Goal: Information Seeking & Learning: Find specific fact

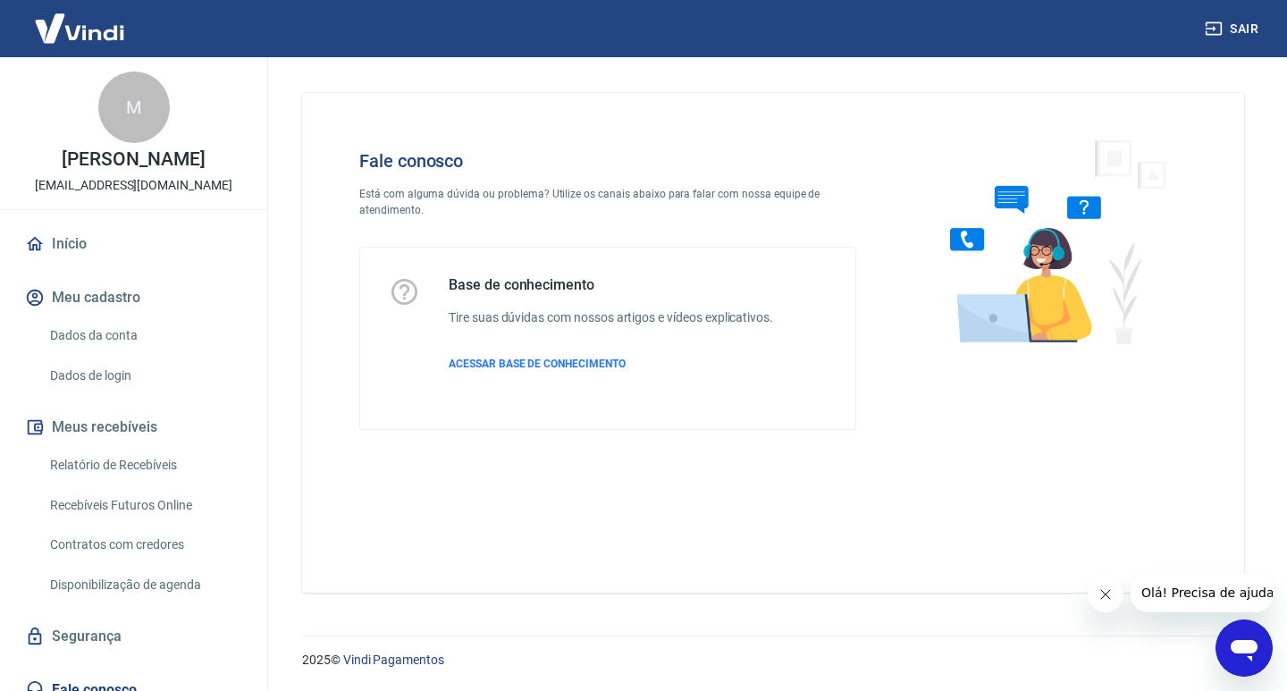
click at [1242, 638] on icon "Abrir janela de mensagens" at bounding box center [1244, 648] width 32 height 32
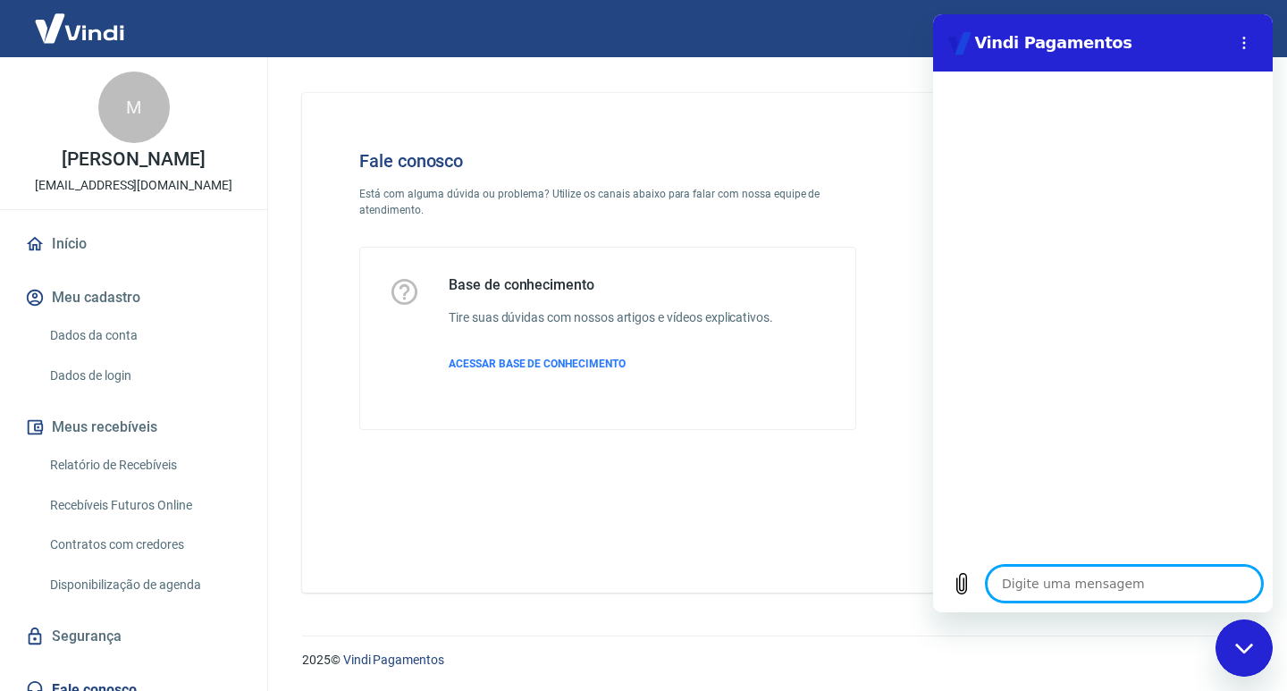
click at [1114, 583] on textarea at bounding box center [1124, 584] width 275 height 36
type textarea "B"
type textarea "x"
type textarea "Bo"
type textarea "x"
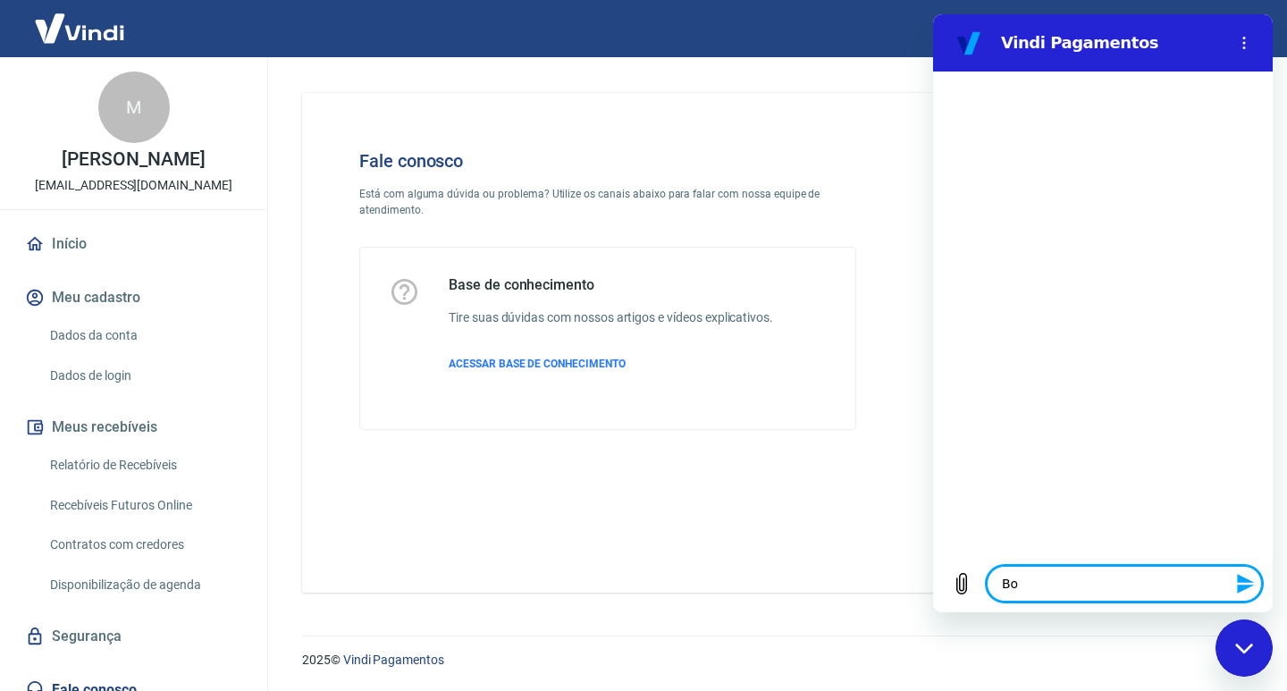
type textarea "Boa"
type textarea "x"
type textarea "Boa"
type textarea "x"
type textarea "Boa t"
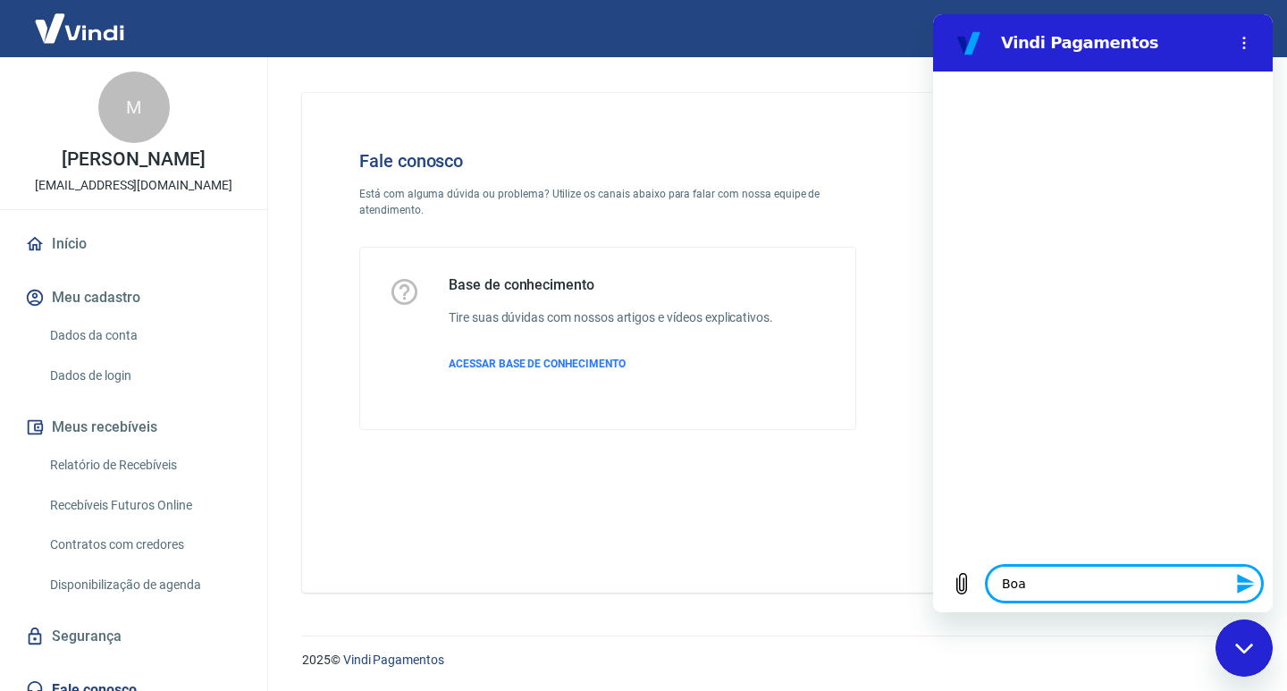
type textarea "x"
type textarea "Boa ta"
type textarea "x"
type textarea "Boa tar"
type textarea "x"
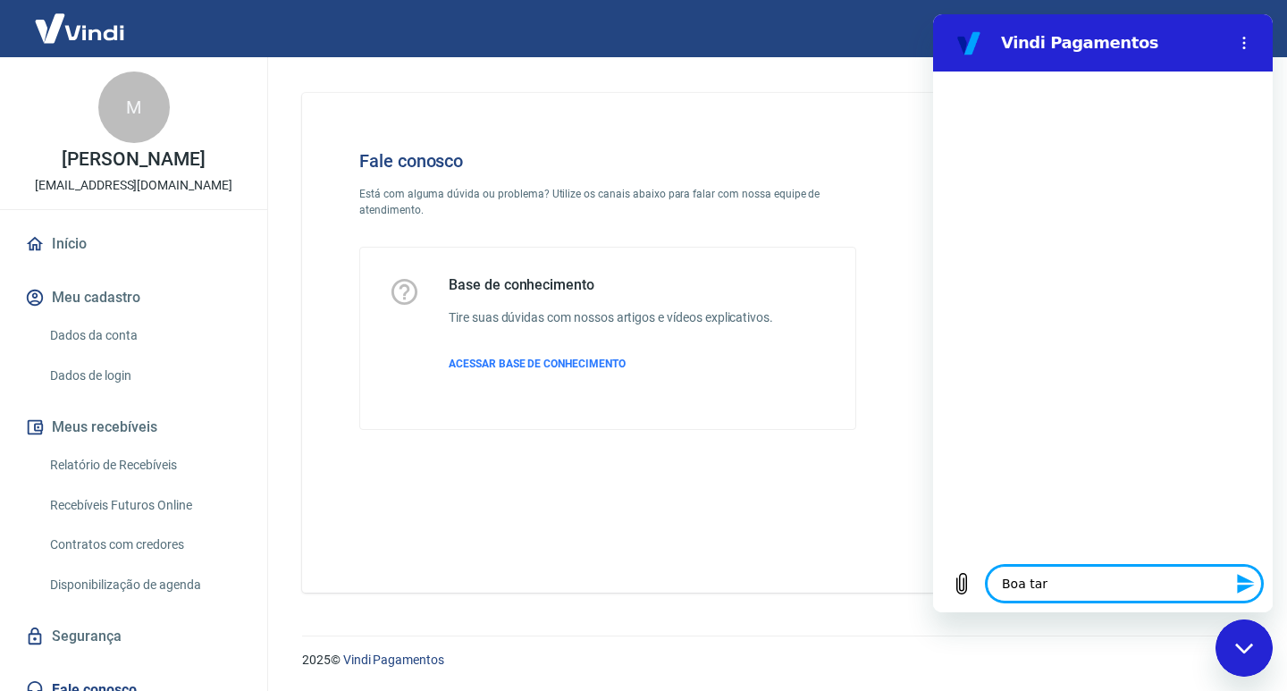
type textarea "Boa tard"
type textarea "x"
type textarea "Boa tarde"
type textarea "x"
click at [1045, 597] on textarea at bounding box center [1124, 584] width 275 height 36
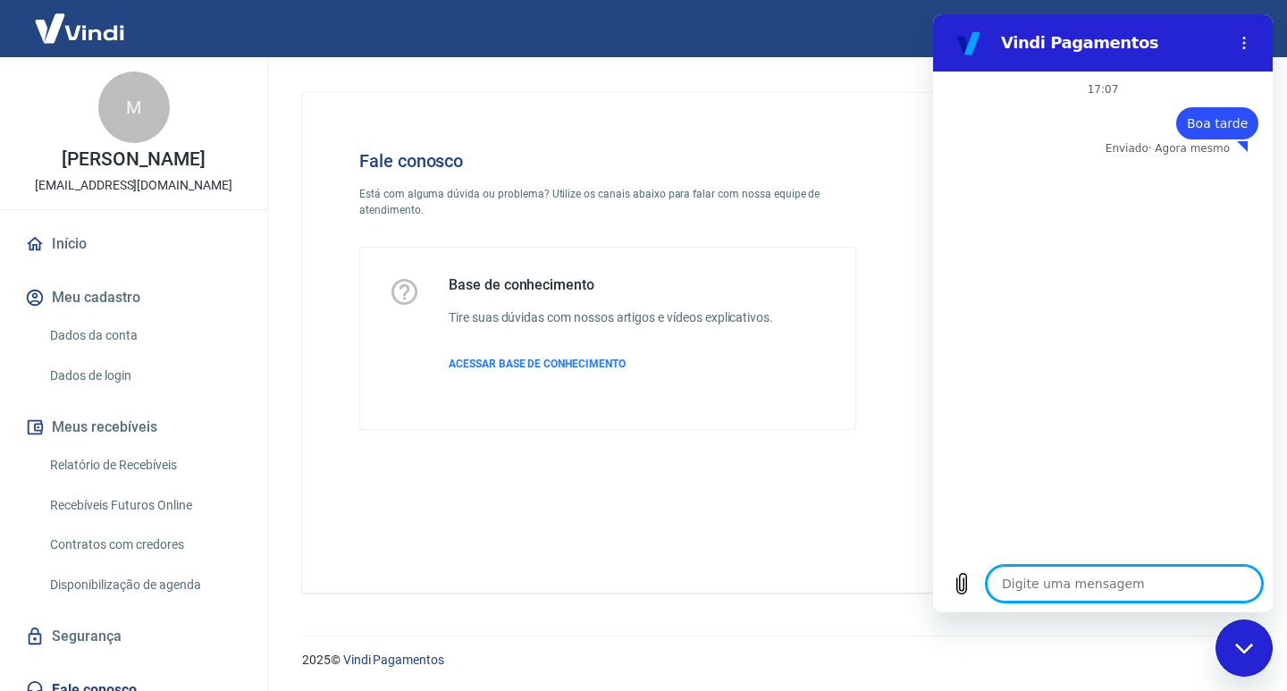
click at [1051, 591] on textarea at bounding box center [1124, 584] width 275 height 36
type textarea "x"
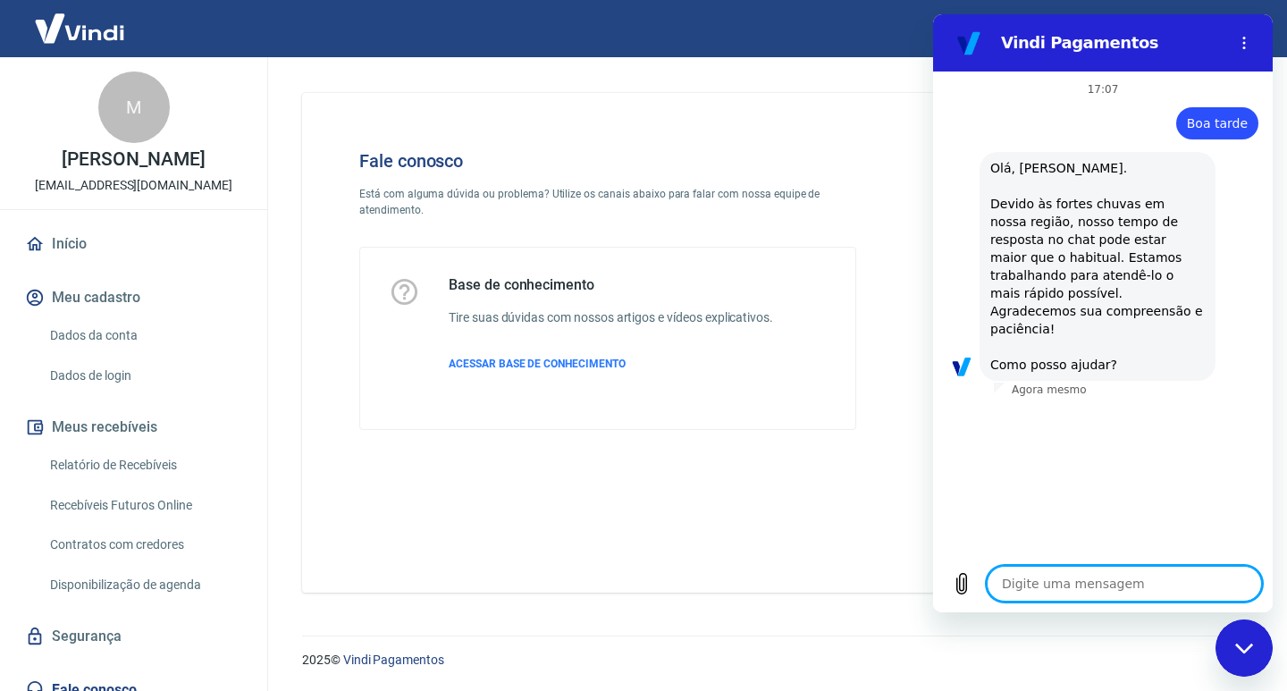
type textarea "E"
type textarea "x"
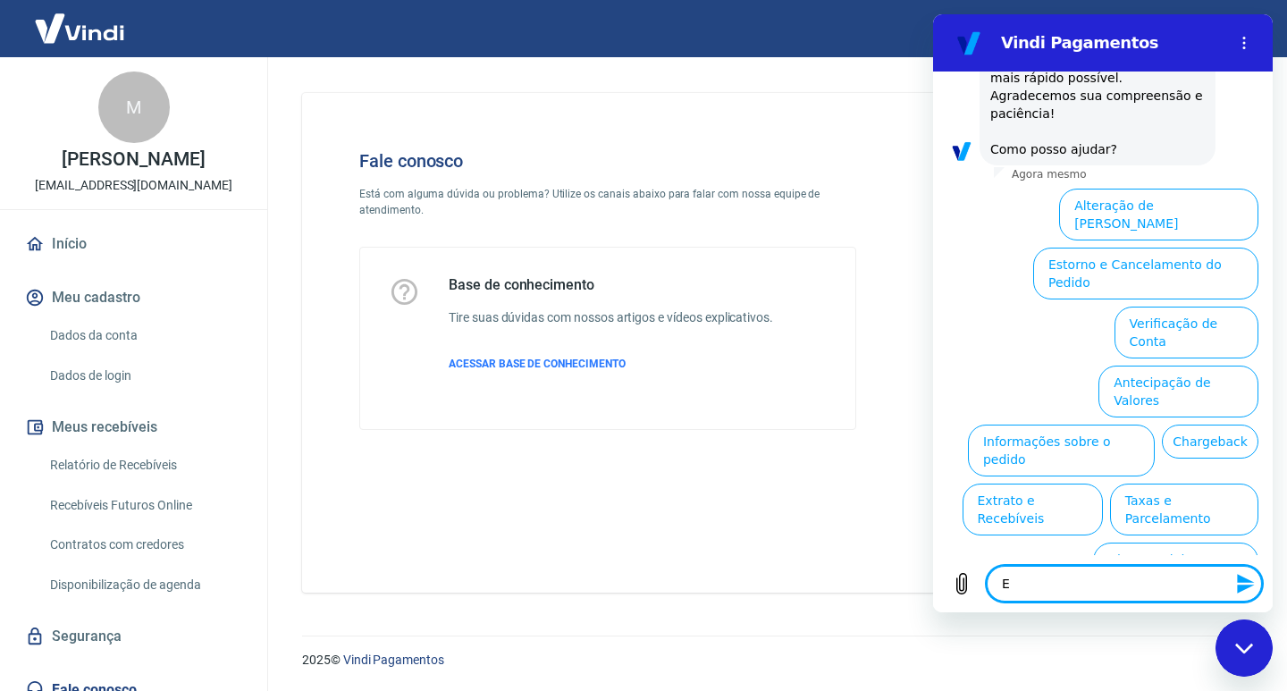
scroll to position [216, 0]
drag, startPoint x: 1073, startPoint y: 578, endPoint x: 994, endPoint y: 587, distance: 79.2
click at [1010, 587] on textarea "E" at bounding box center [1124, 584] width 275 height 36
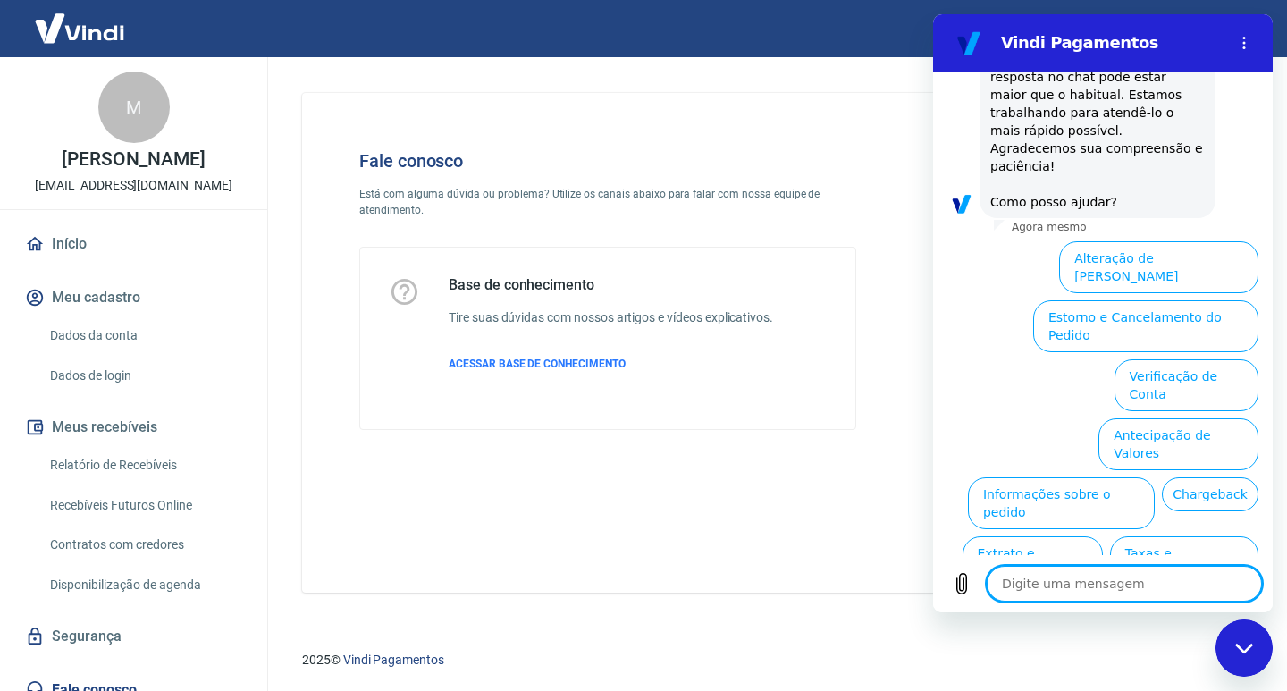
scroll to position [127, 0]
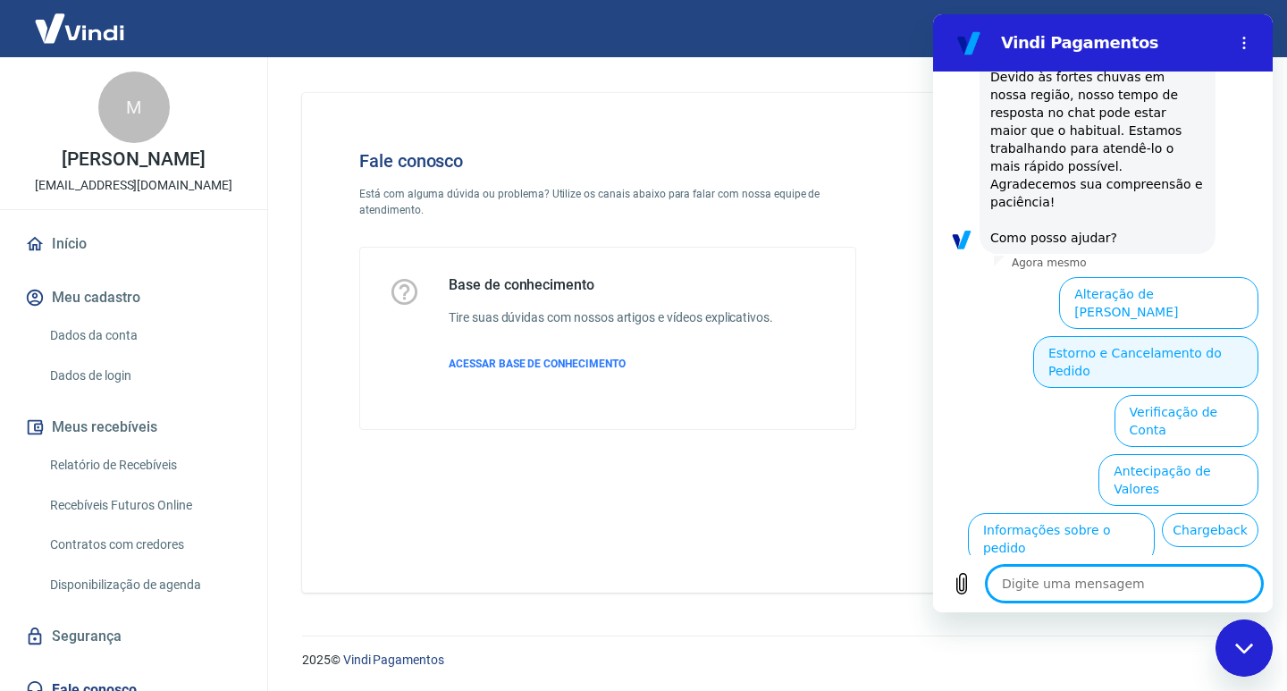
click at [1130, 336] on button "Estorno e Cancelamento do Pedido" at bounding box center [1146, 362] width 225 height 52
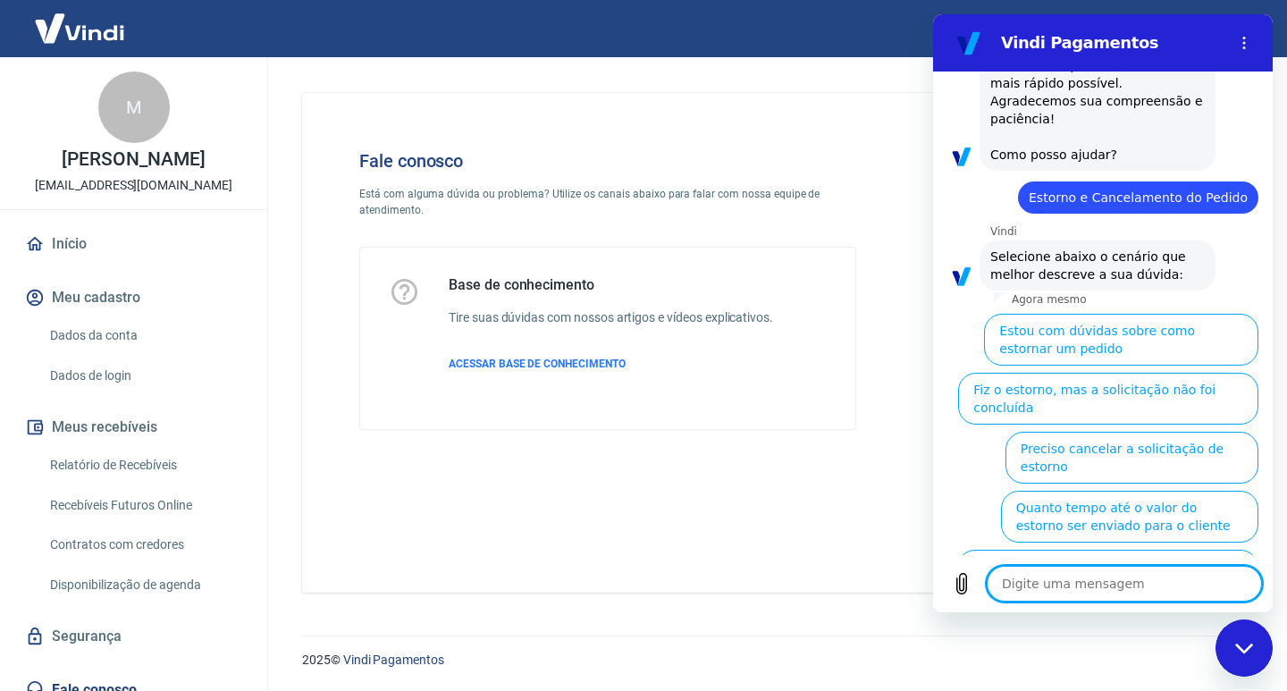
scroll to position [177, 0]
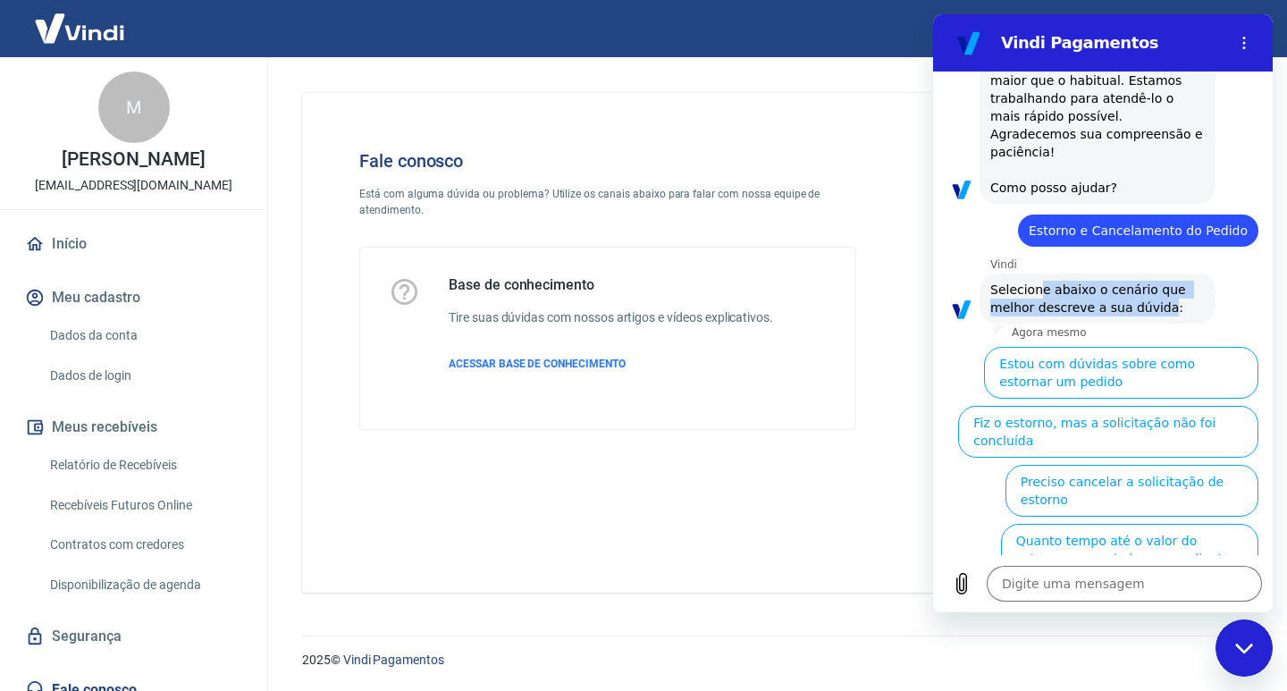
drag, startPoint x: 1061, startPoint y: 299, endPoint x: 1187, endPoint y: 301, distance: 126.1
click at [1187, 301] on span "Selecione abaixo o cenário que melhor descreve a sua dúvida:" at bounding box center [1098, 299] width 215 height 36
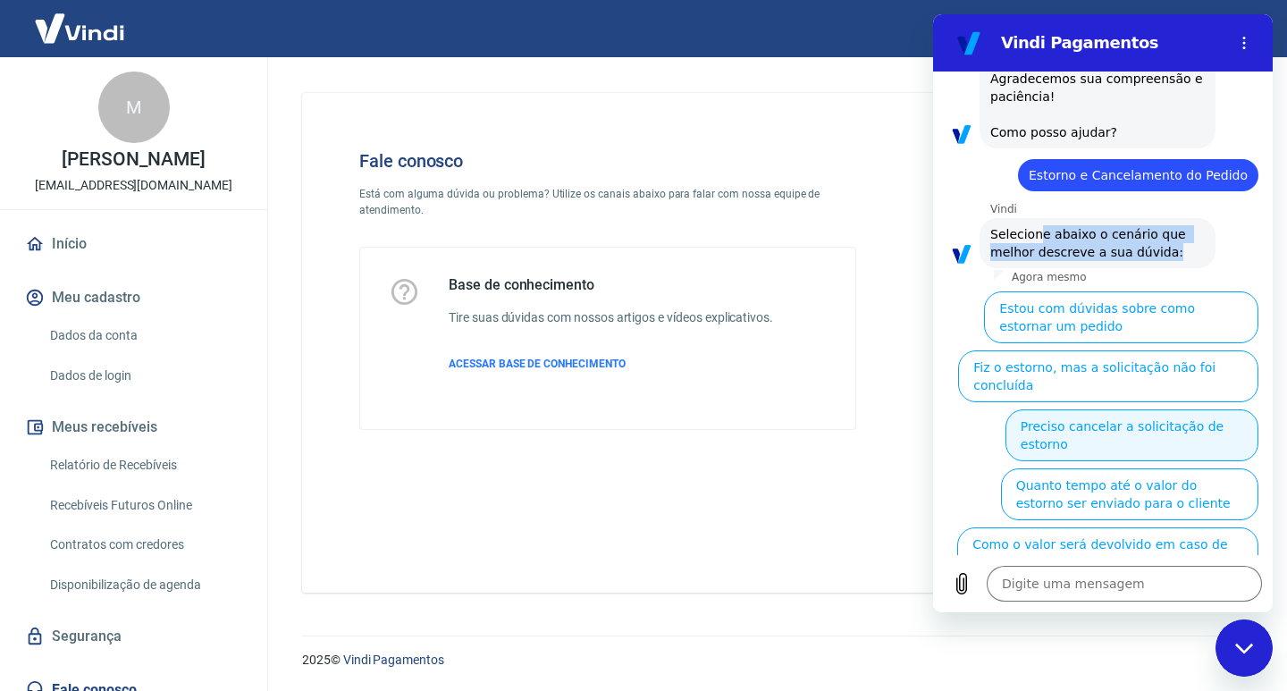
scroll to position [266, 0]
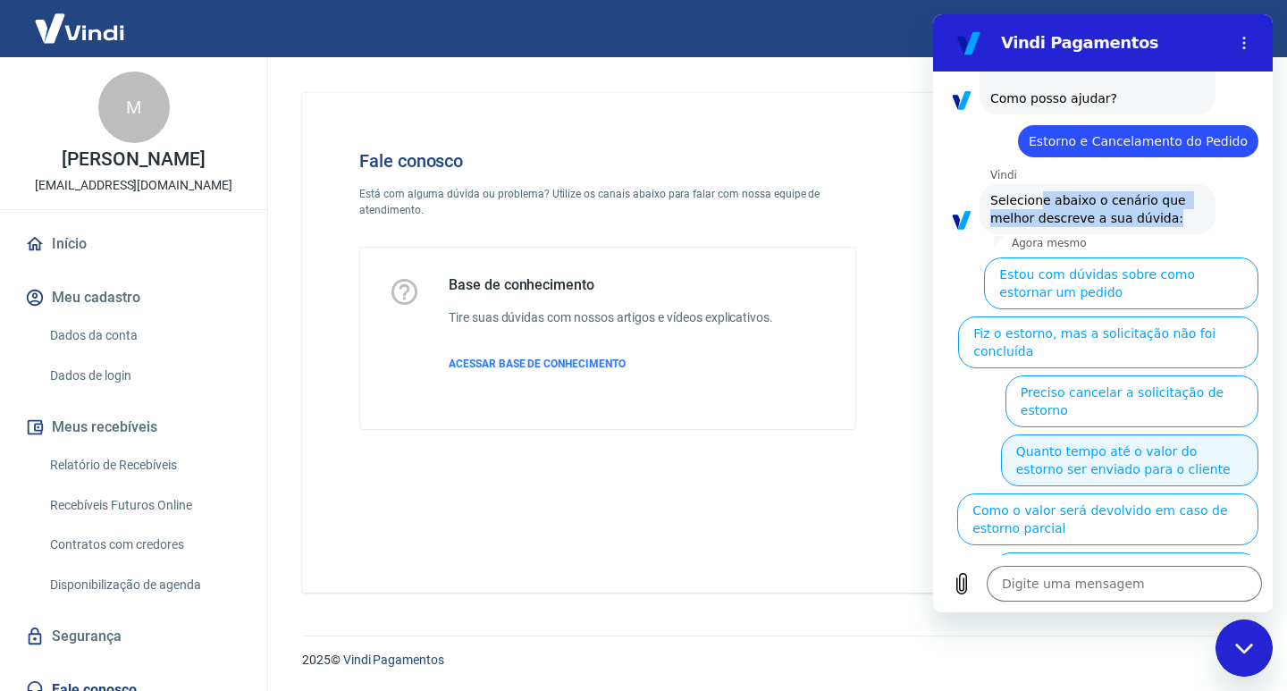
click at [1148, 435] on button "Quanto tempo até o valor do estorno ser enviado para o cliente" at bounding box center [1129, 461] width 257 height 52
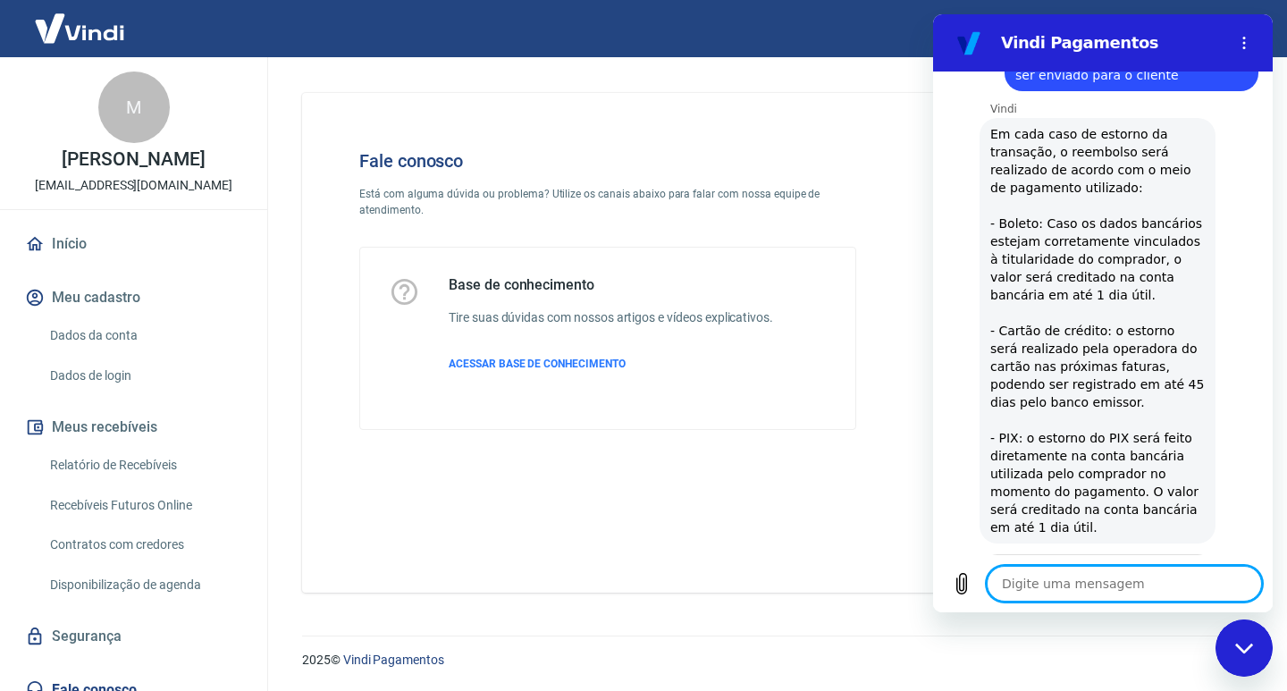
scroll to position [424, 0]
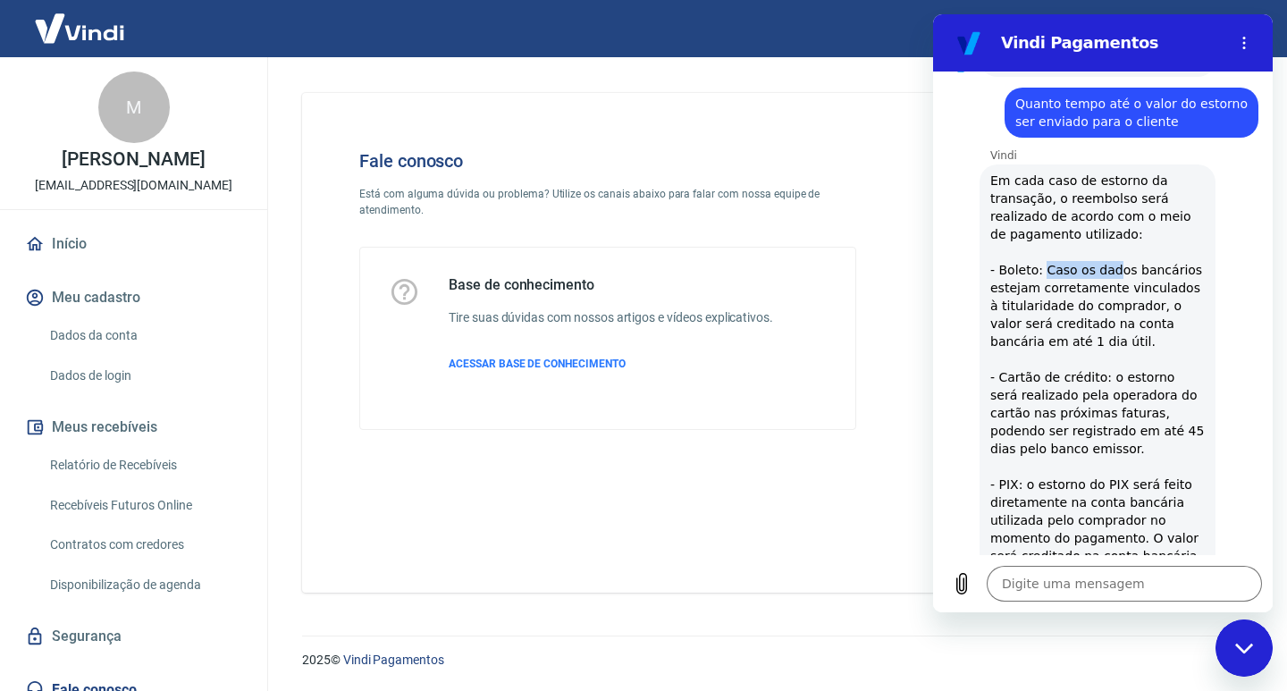
drag, startPoint x: 1062, startPoint y: 266, endPoint x: 1142, endPoint y: 268, distance: 79.6
click at [1139, 266] on span "Em cada caso de estorno da transação, o reembolso será realizado de acordo com …" at bounding box center [1098, 377] width 215 height 411
click at [1101, 332] on span "Em cada caso de estorno da transação, o reembolso será realizado de acordo com …" at bounding box center [1098, 377] width 215 height 411
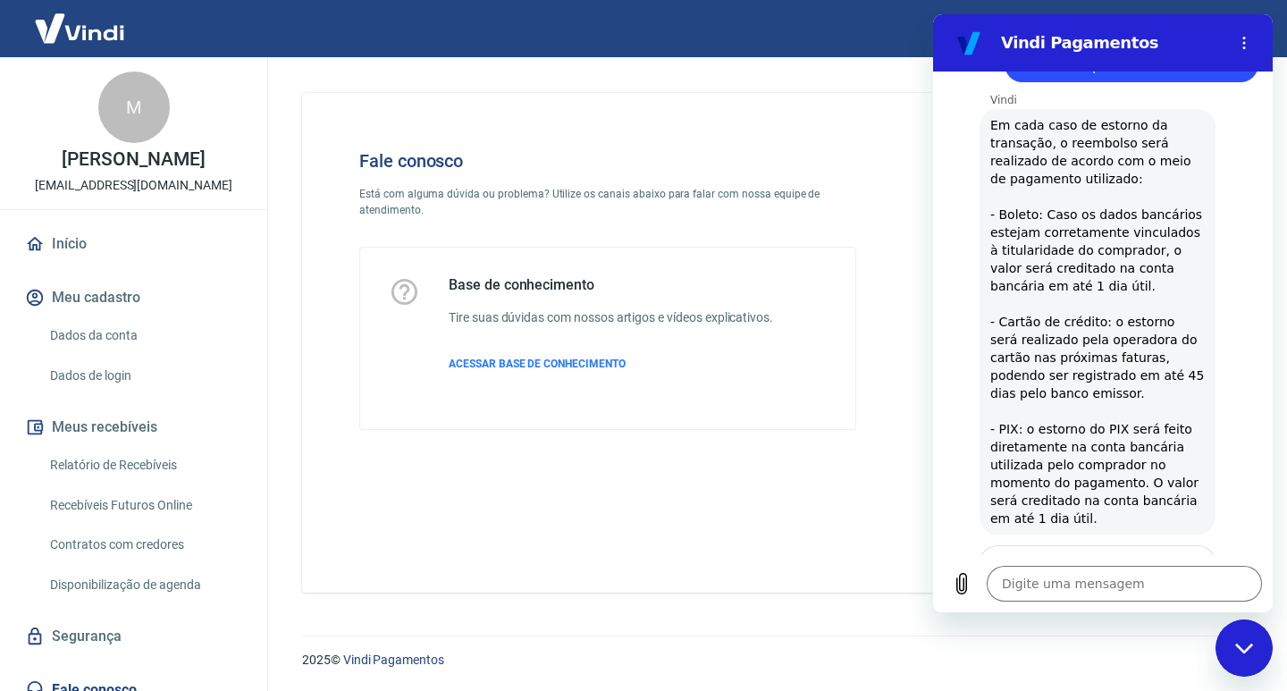
scroll to position [513, 0]
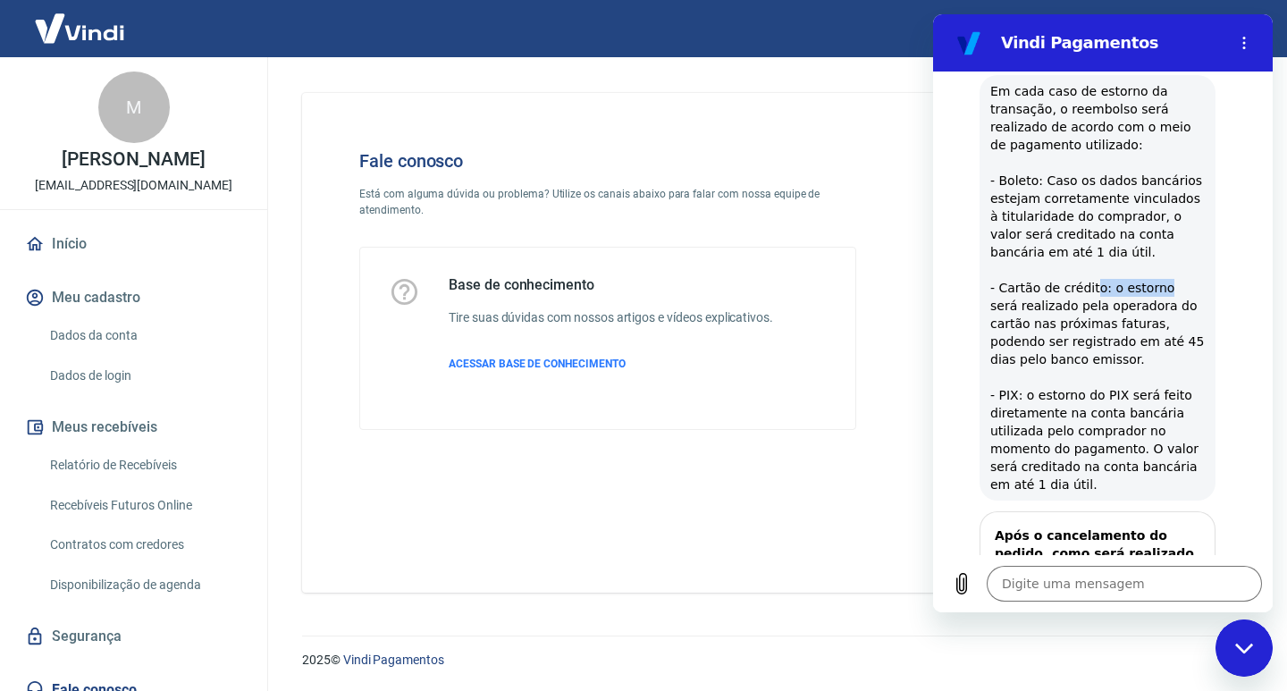
drag, startPoint x: 1130, startPoint y: 288, endPoint x: 1163, endPoint y: 289, distance: 33.1
click at [1153, 289] on span "Em cada caso de estorno da transação, o reembolso será realizado de acordo com …" at bounding box center [1098, 287] width 215 height 411
click at [1178, 291] on span "Em cada caso de estorno da transação, o reembolso será realizado de acordo com …" at bounding box center [1098, 287] width 215 height 411
drag, startPoint x: 1105, startPoint y: 311, endPoint x: 1191, endPoint y: 309, distance: 85.9
click at [1191, 309] on span "Em cada caso de estorno da transação, o reembolso será realizado de acordo com …" at bounding box center [1098, 287] width 215 height 411
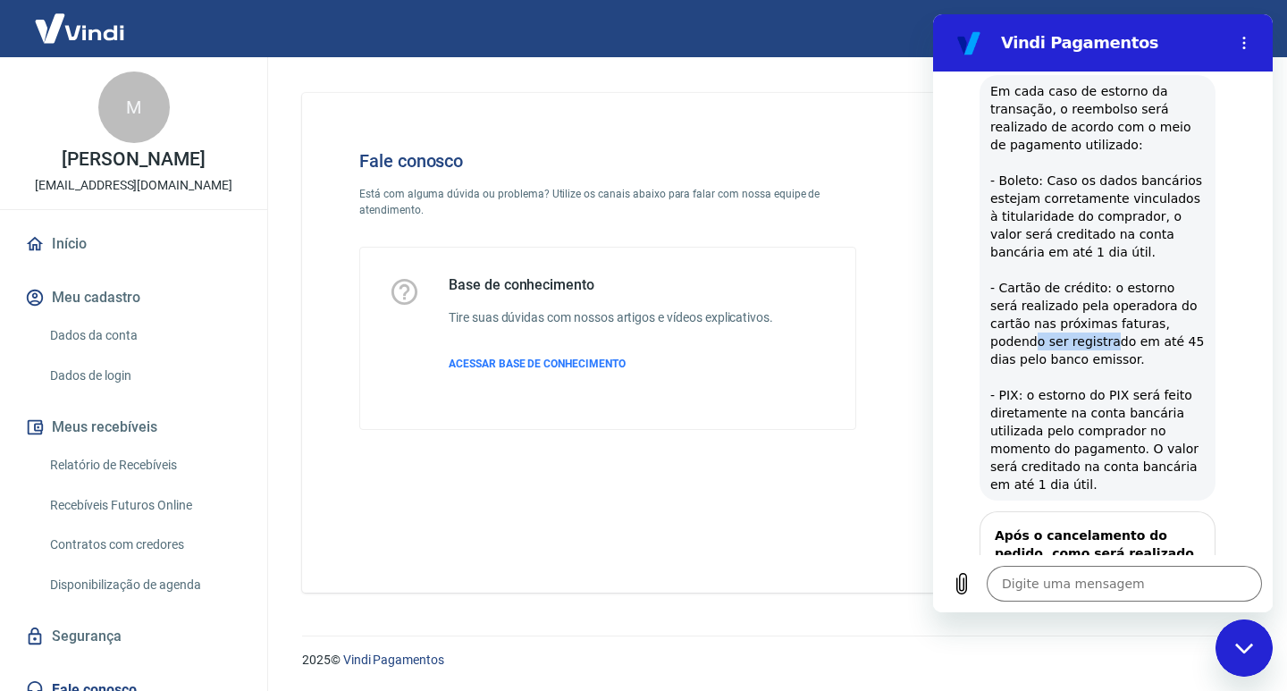
drag, startPoint x: 1034, startPoint y: 333, endPoint x: 1159, endPoint y: 330, distance: 125.2
click at [1153, 332] on span "Em cada caso de estorno da transação, o reembolso será realizado de acordo com …" at bounding box center [1098, 287] width 215 height 411
click at [1042, 330] on span "Em cada caso de estorno da transação, o reembolso será realizado de acordo com …" at bounding box center [1098, 287] width 215 height 411
drag, startPoint x: 1117, startPoint y: 333, endPoint x: 1188, endPoint y: 326, distance: 71.8
click at [1188, 326] on span "Em cada caso de estorno da transação, o reembolso será realizado de acordo com …" at bounding box center [1098, 287] width 215 height 411
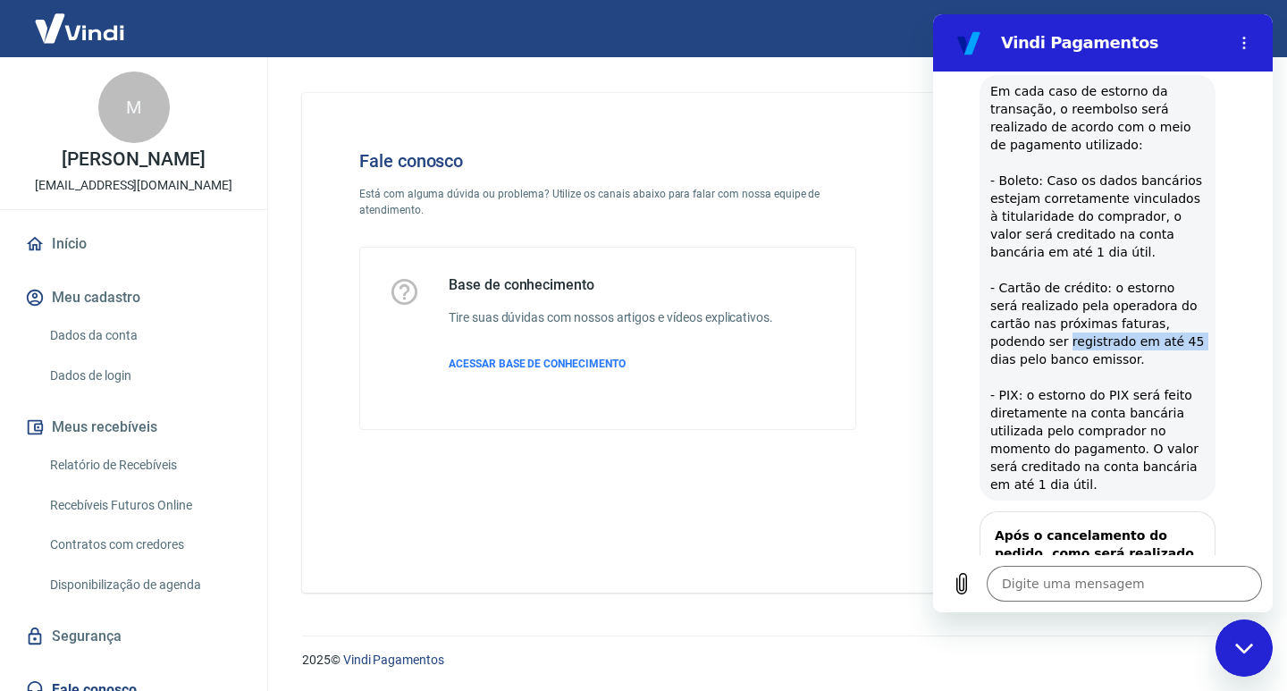
click at [1082, 345] on span "Em cada caso de estorno da transação, o reembolso será realizado de acordo com …" at bounding box center [1098, 287] width 215 height 411
click at [1128, 342] on span "Em cada caso de estorno da transação, o reembolso será realizado de acordo com …" at bounding box center [1098, 287] width 215 height 411
click at [1093, 355] on span "Em cada caso de estorno da transação, o reembolso será realizado de acordo com …" at bounding box center [1098, 287] width 215 height 411
type textarea "x"
